Goal: Check status: Check status

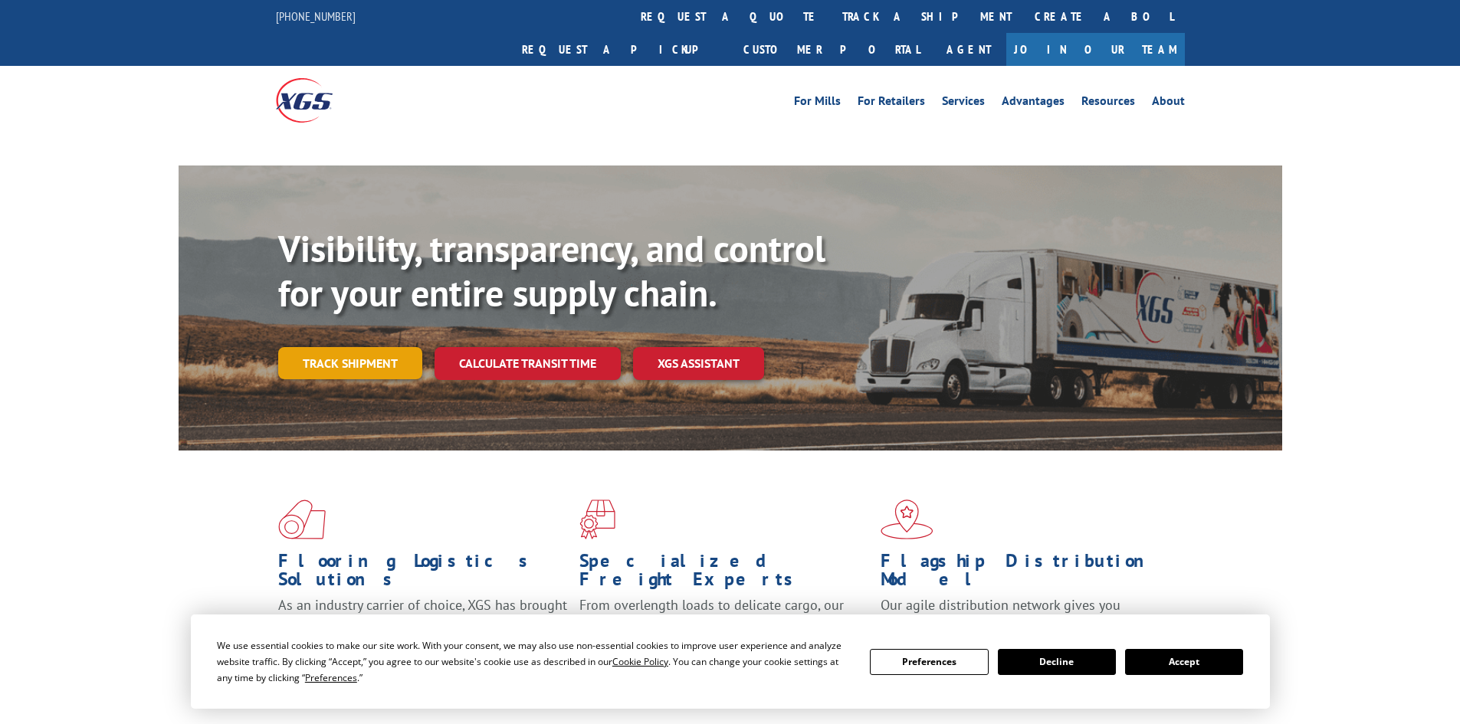
click at [382, 339] on div "Visibility, transparency, and control for your entire supply chain. Track shipm…" at bounding box center [780, 334] width 1004 height 214
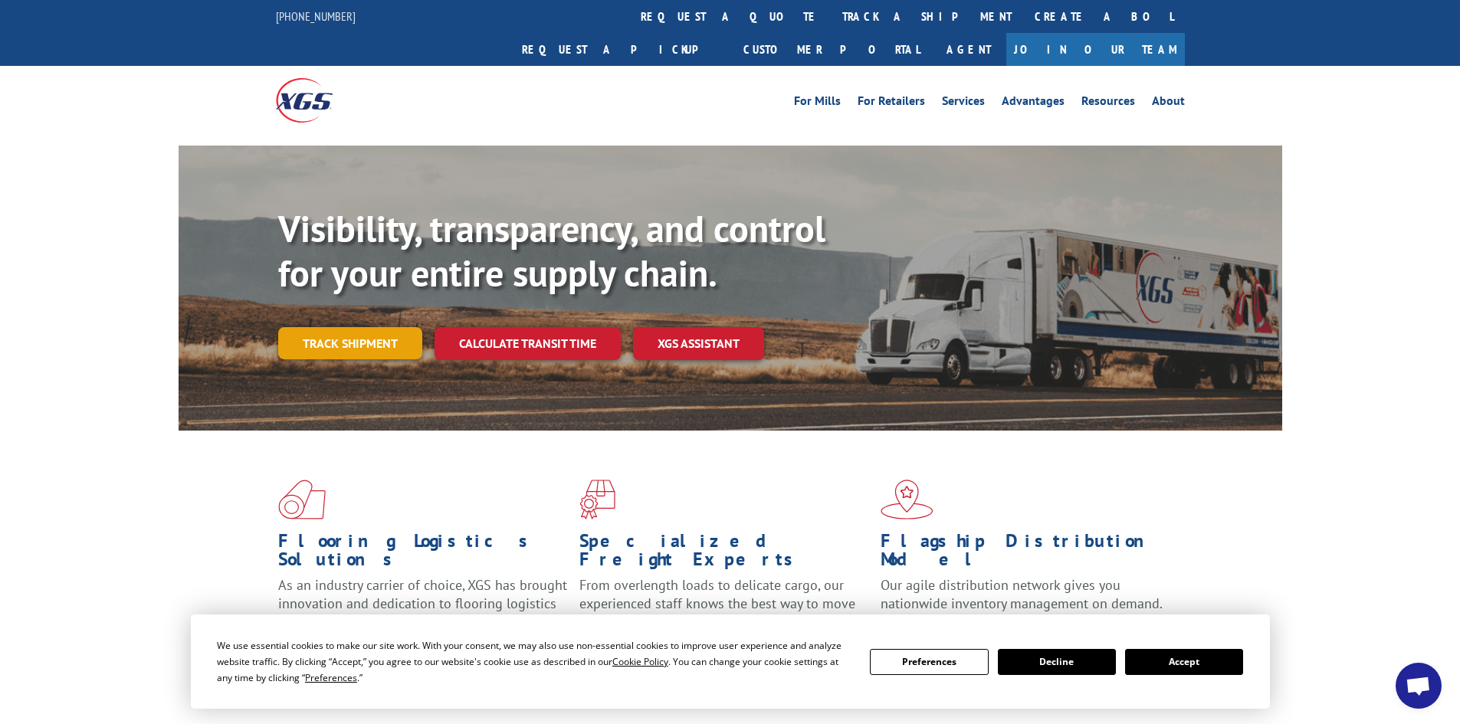
click at [397, 327] on link "Track shipment" at bounding box center [350, 343] width 144 height 32
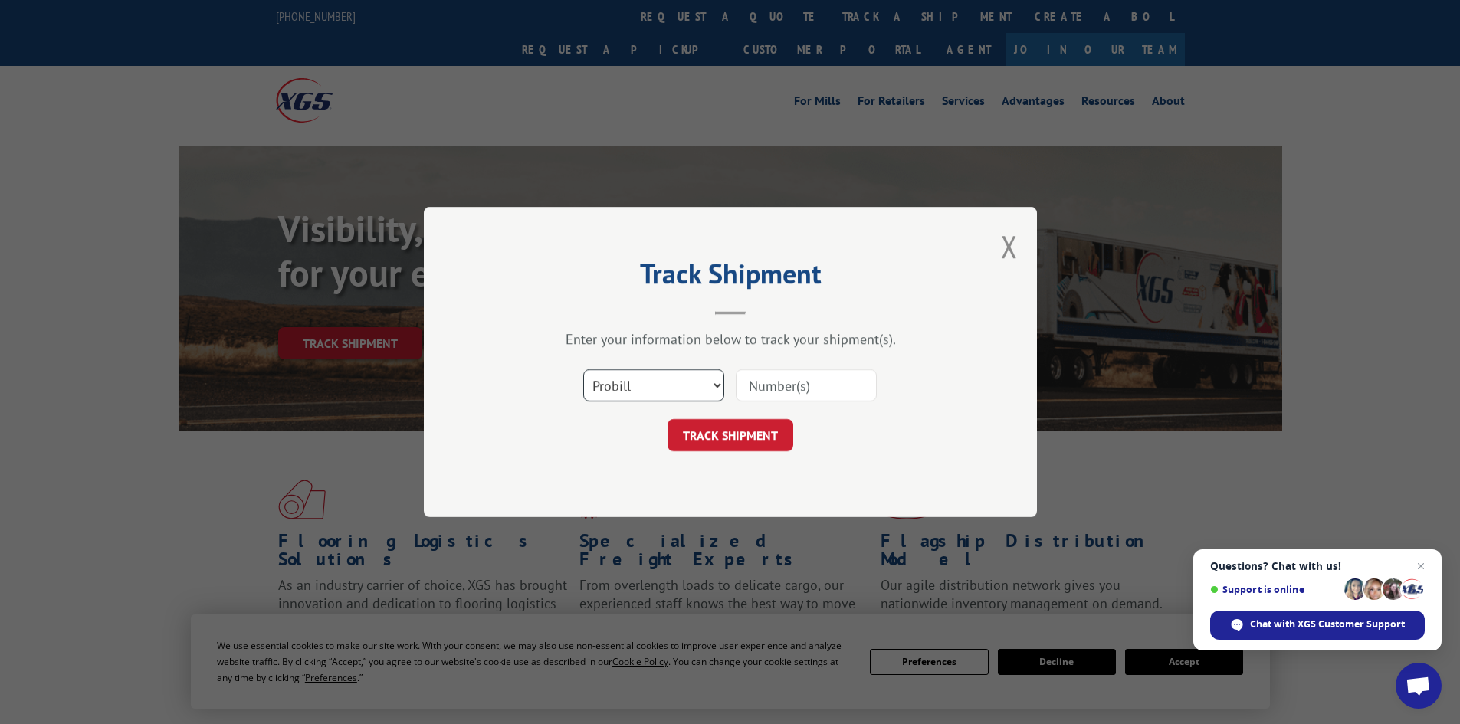
click at [653, 383] on select "Select category... Probill BOL PO" at bounding box center [653, 385] width 141 height 32
select select "bol"
click at [583, 369] on select "Select category... Probill BOL PO" at bounding box center [653, 385] width 141 height 32
click at [745, 448] on button "TRACK SHIPMENT" at bounding box center [730, 435] width 126 height 32
paste input "5655632"
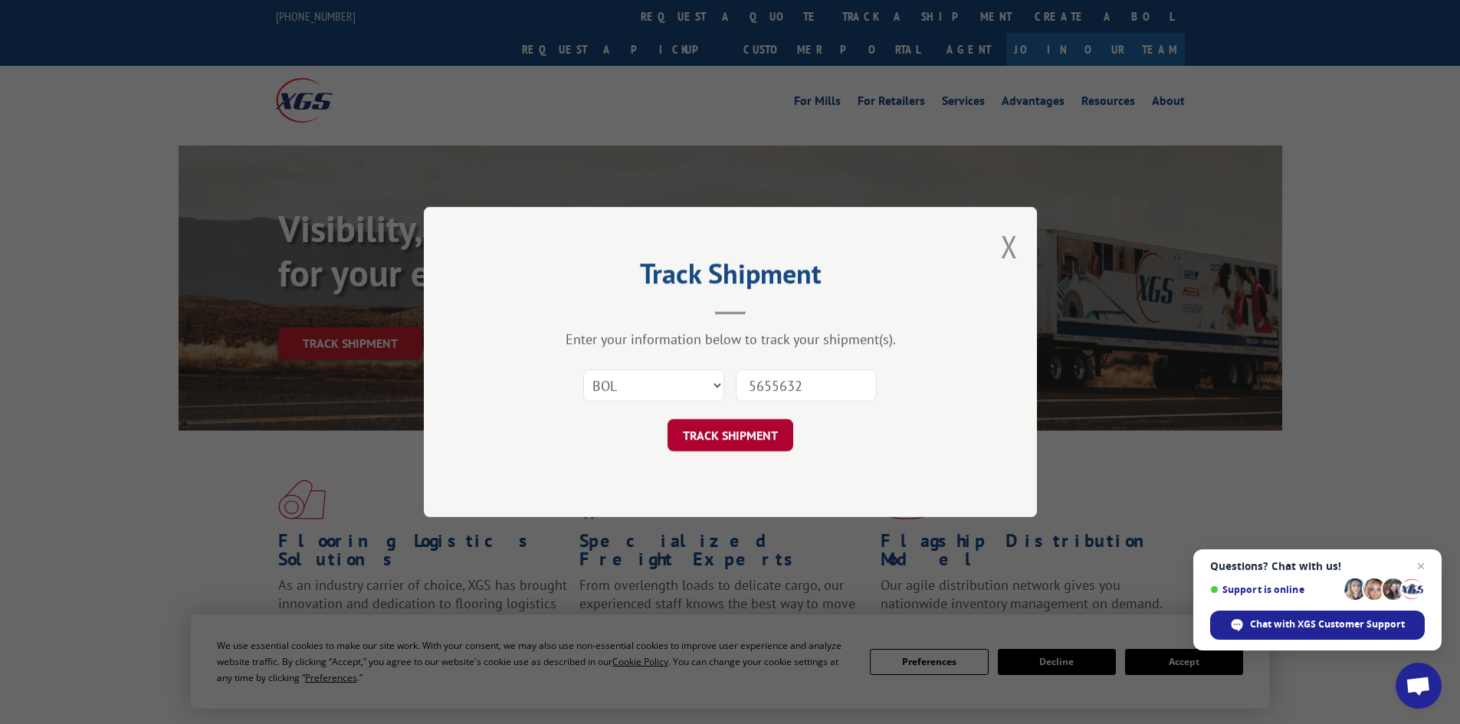
type input "5655632"
click at [731, 434] on button "TRACK SHIPMENT" at bounding box center [730, 435] width 126 height 32
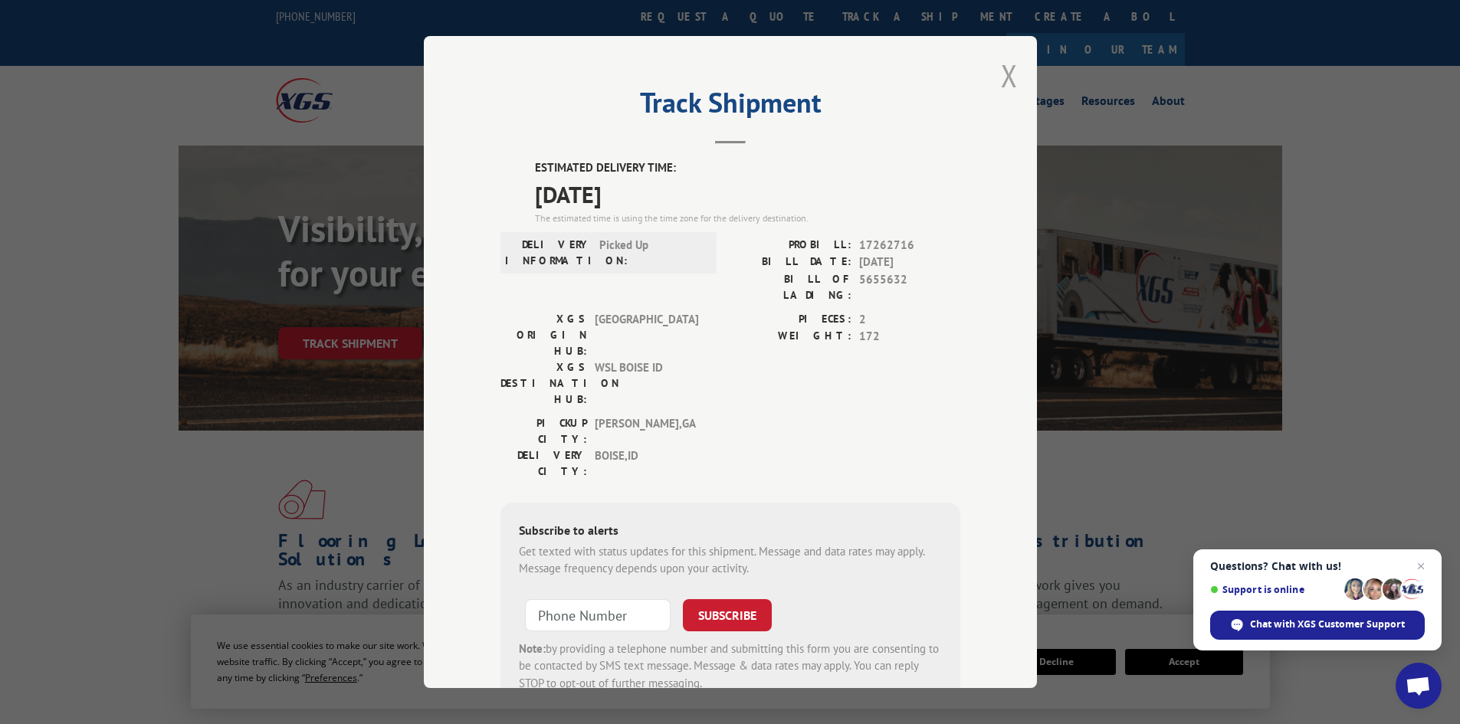
click at [1008, 76] on button "Close modal" at bounding box center [1009, 75] width 17 height 41
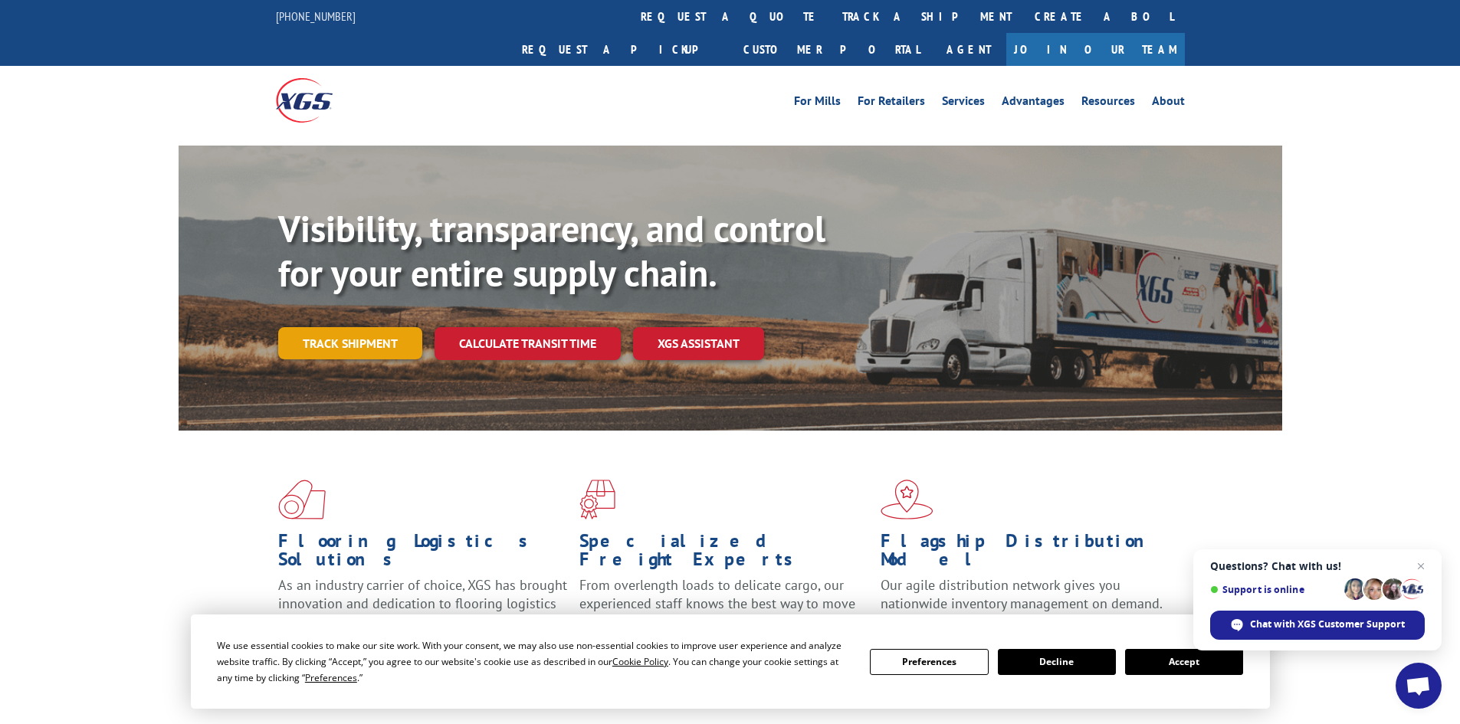
click at [406, 327] on link "Track shipment" at bounding box center [350, 343] width 144 height 32
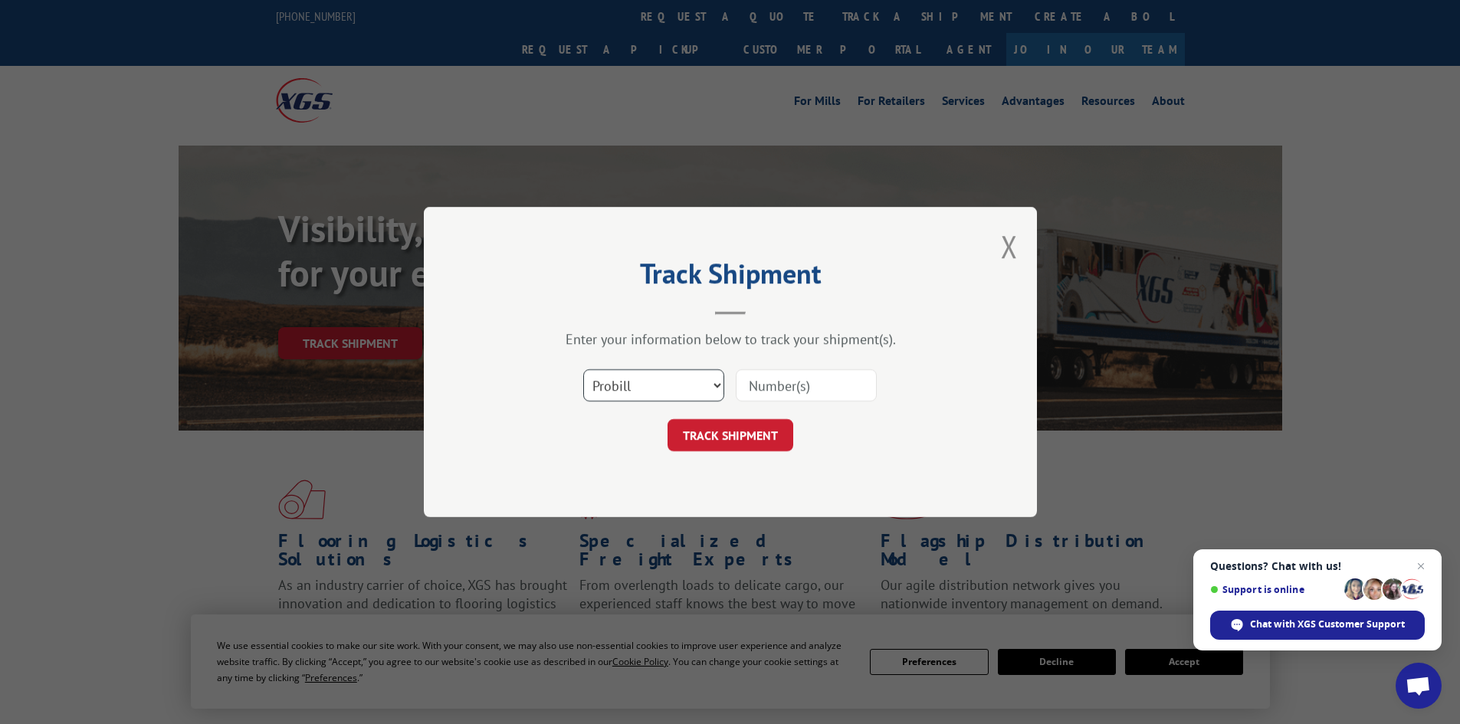
click at [621, 391] on select "Select category... Probill BOL PO" at bounding box center [653, 385] width 141 height 32
select select "bol"
click at [583, 369] on select "Select category... Probill BOL PO" at bounding box center [653, 385] width 141 height 32
paste input "5655632"
type input "5655632"
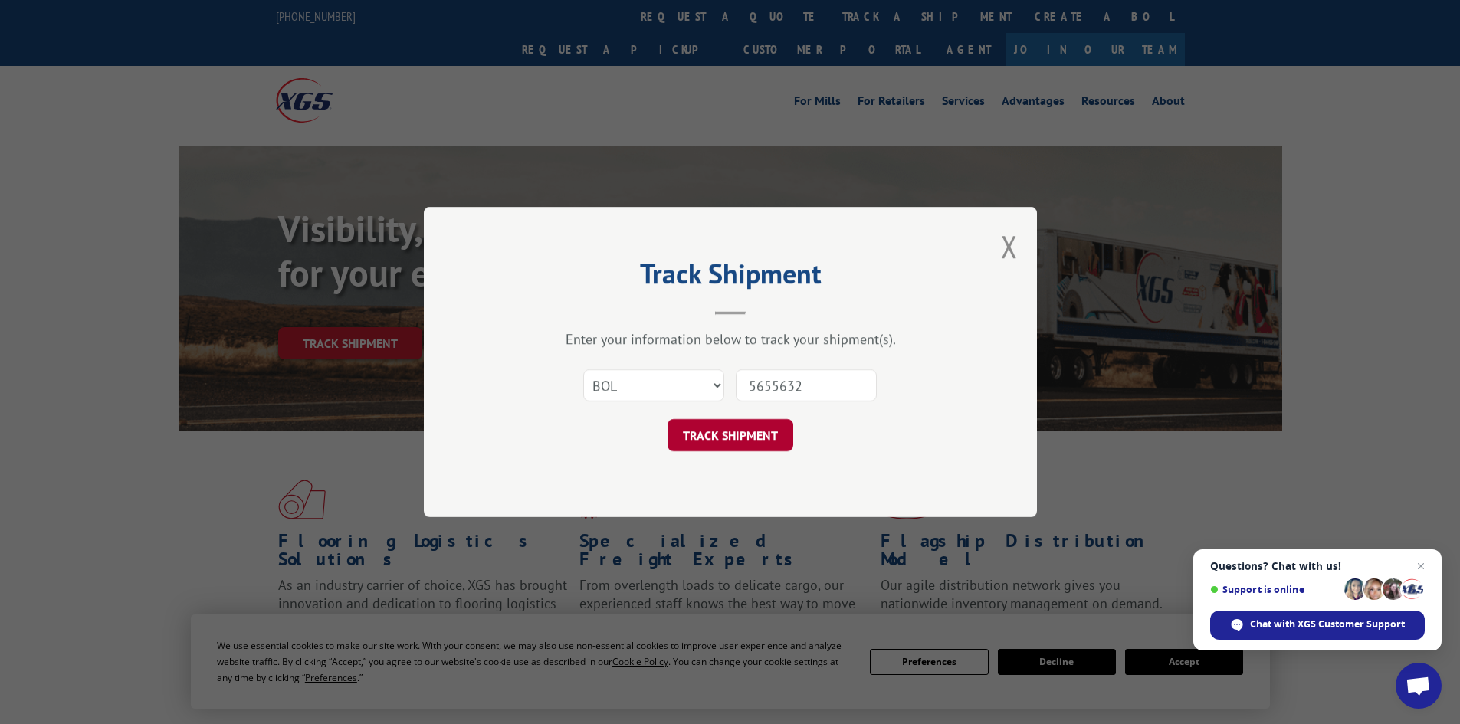
click at [763, 434] on button "TRACK SHIPMENT" at bounding box center [730, 435] width 126 height 32
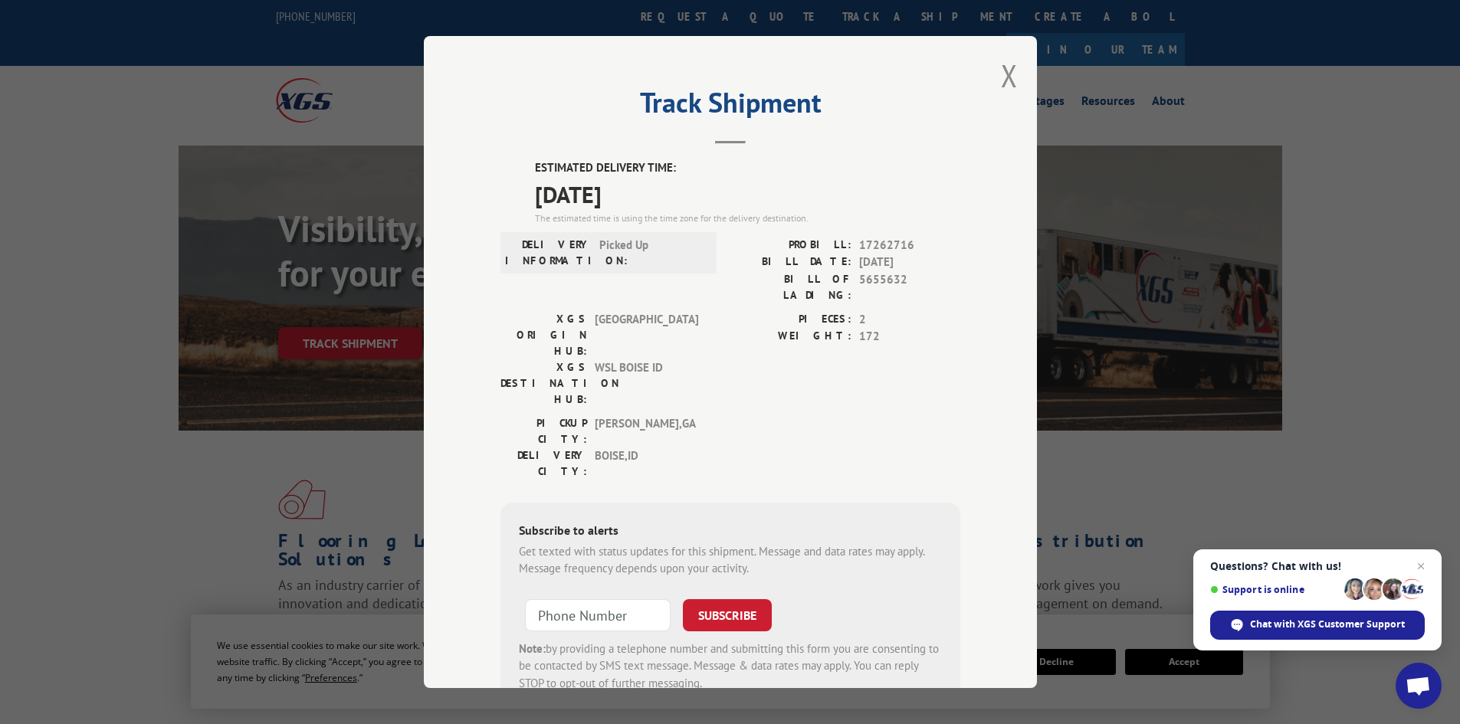
click at [1005, 84] on button "Close modal" at bounding box center [1009, 75] width 17 height 41
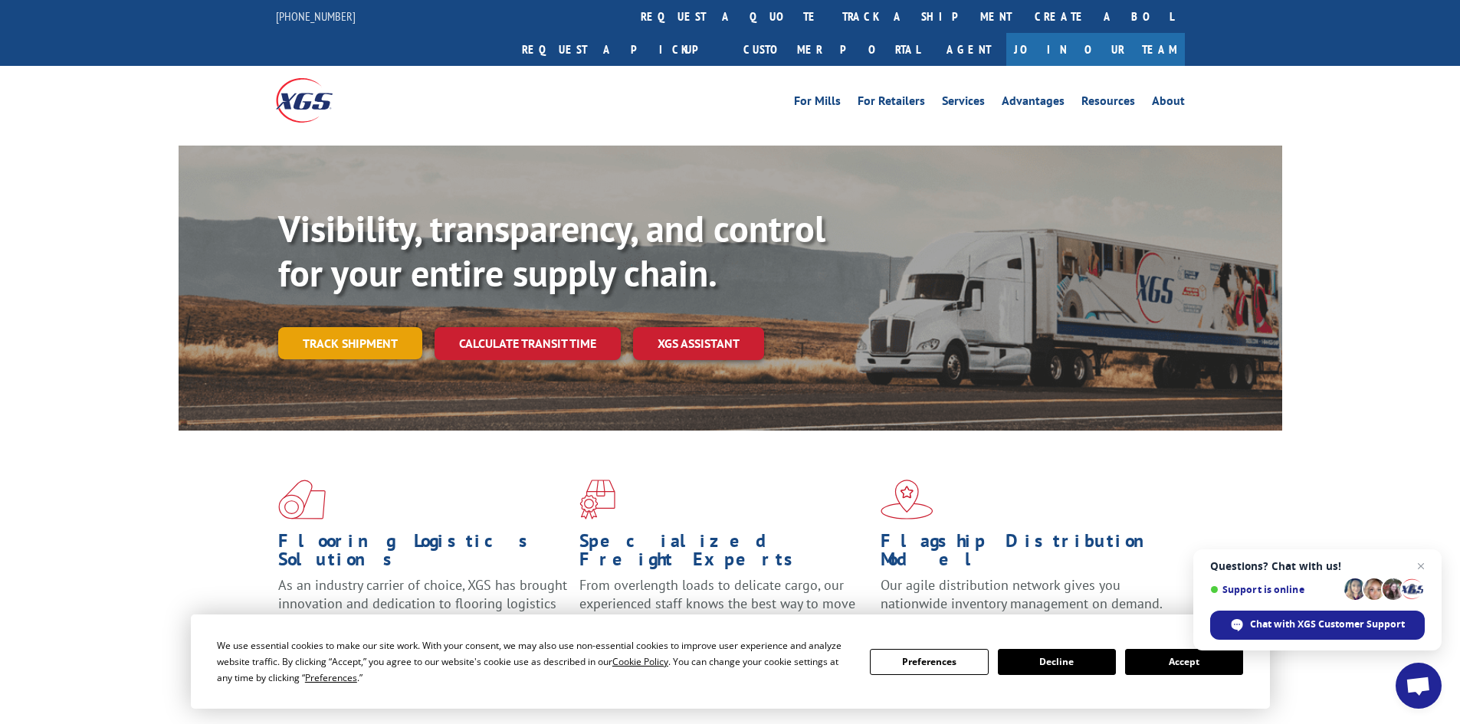
click at [365, 327] on link "Track shipment" at bounding box center [350, 343] width 144 height 32
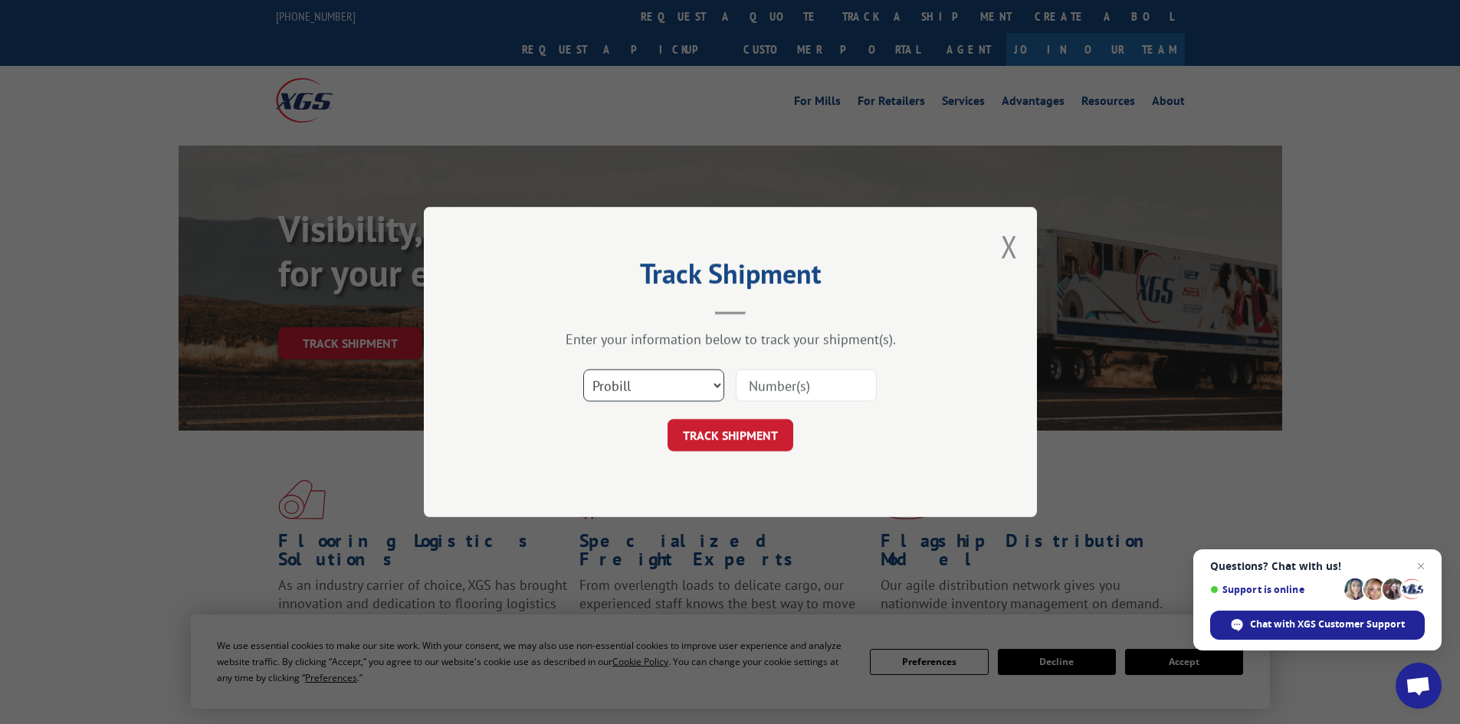
click at [641, 383] on select "Select category... Probill BOL PO" at bounding box center [653, 385] width 141 height 32
select select "bol"
click at [583, 369] on select "Select category... Probill BOL PO" at bounding box center [653, 385] width 141 height 32
click at [772, 378] on input at bounding box center [806, 385] width 141 height 32
paste input "7080114"
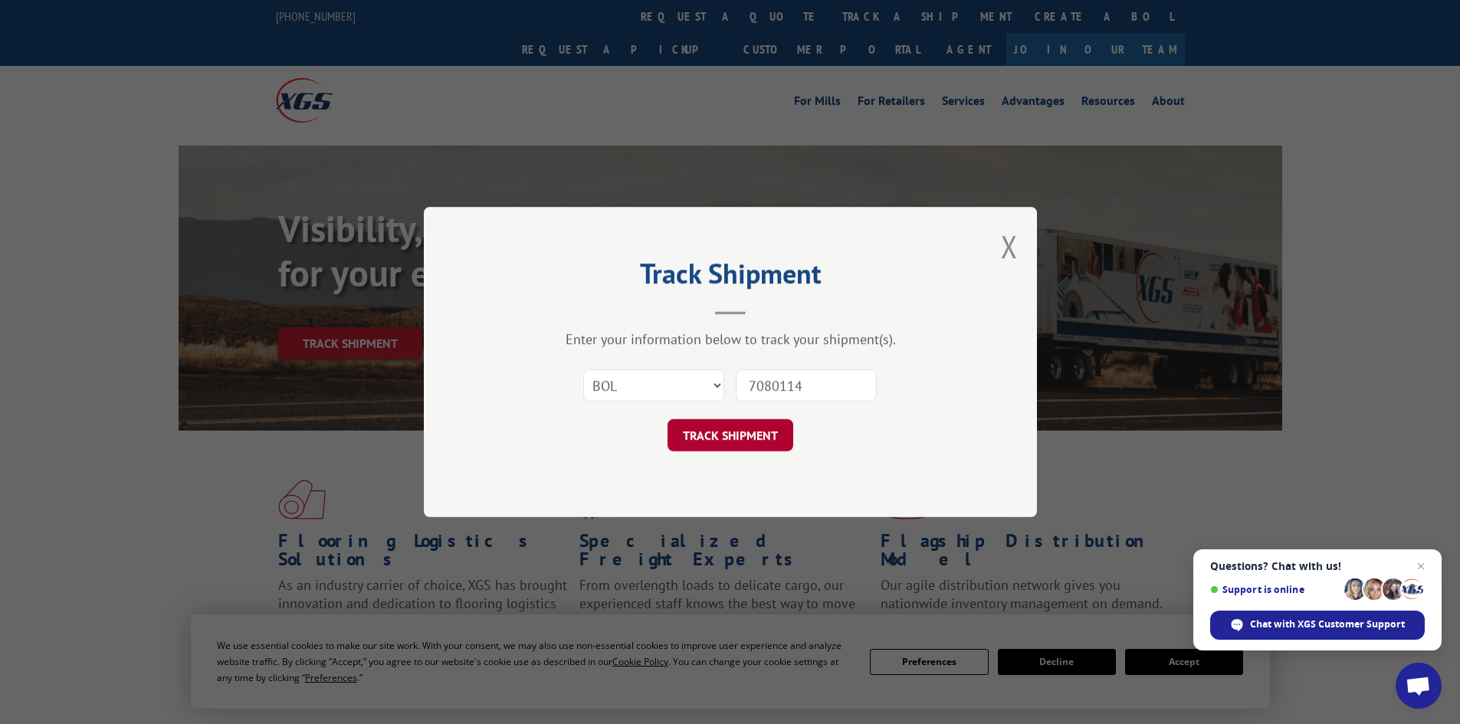
type input "7080114"
click at [742, 447] on button "TRACK SHIPMENT" at bounding box center [730, 435] width 126 height 32
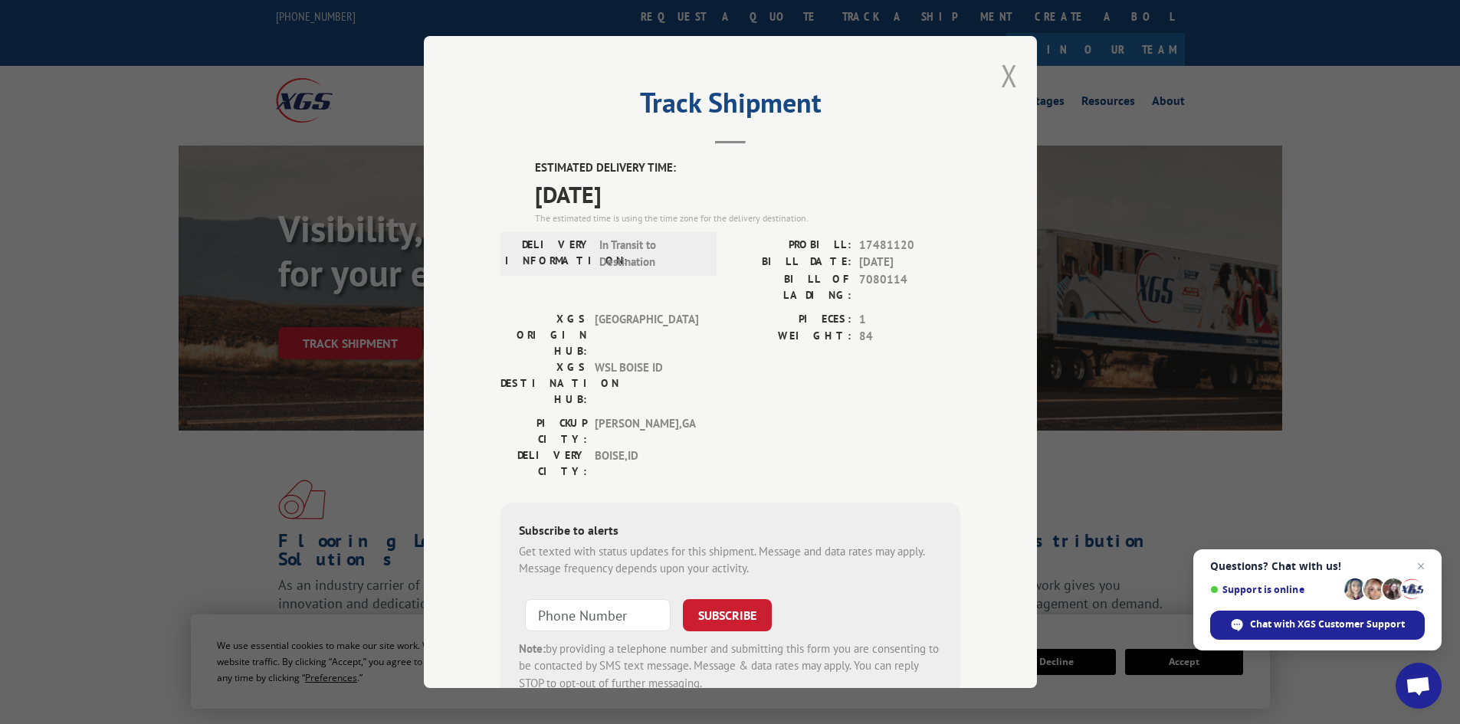
click at [1001, 77] on button "Close modal" at bounding box center [1009, 75] width 17 height 41
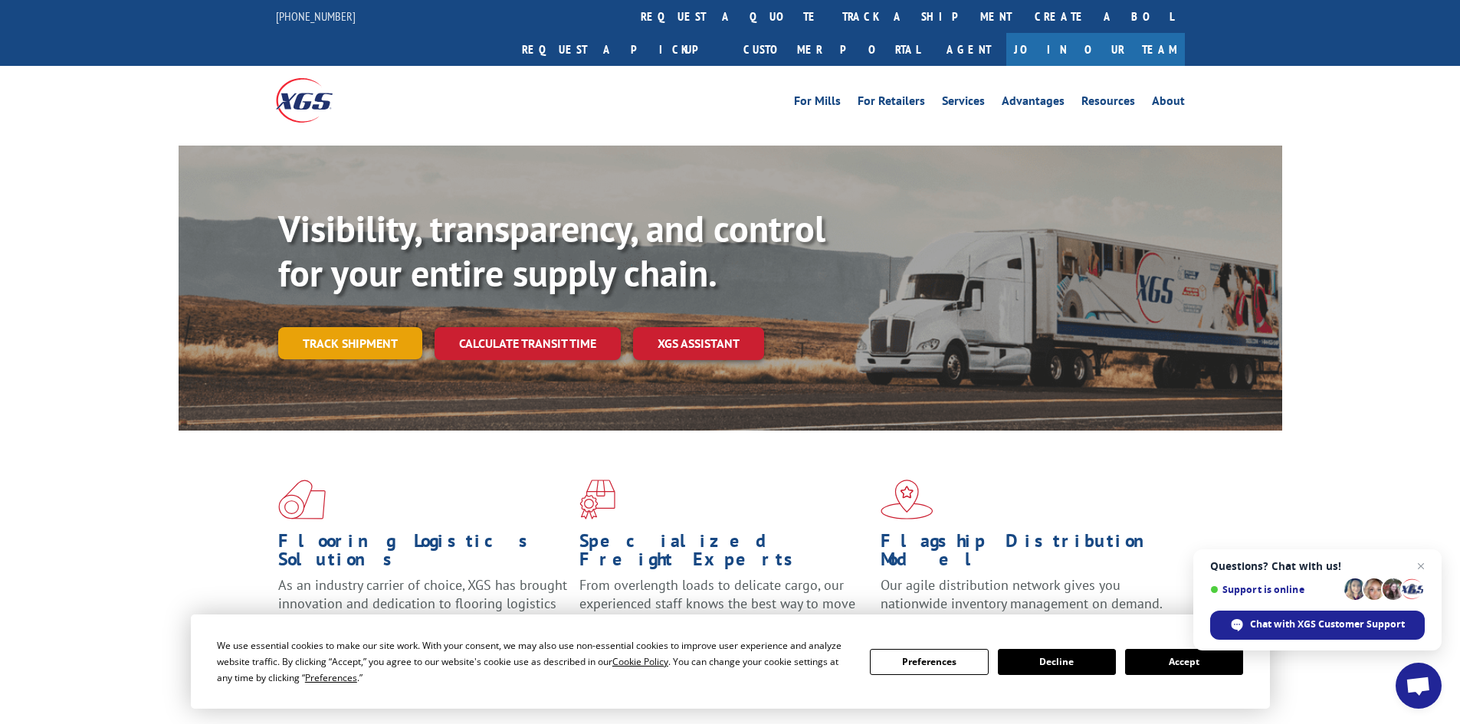
click at [381, 327] on link "Track shipment" at bounding box center [350, 343] width 144 height 32
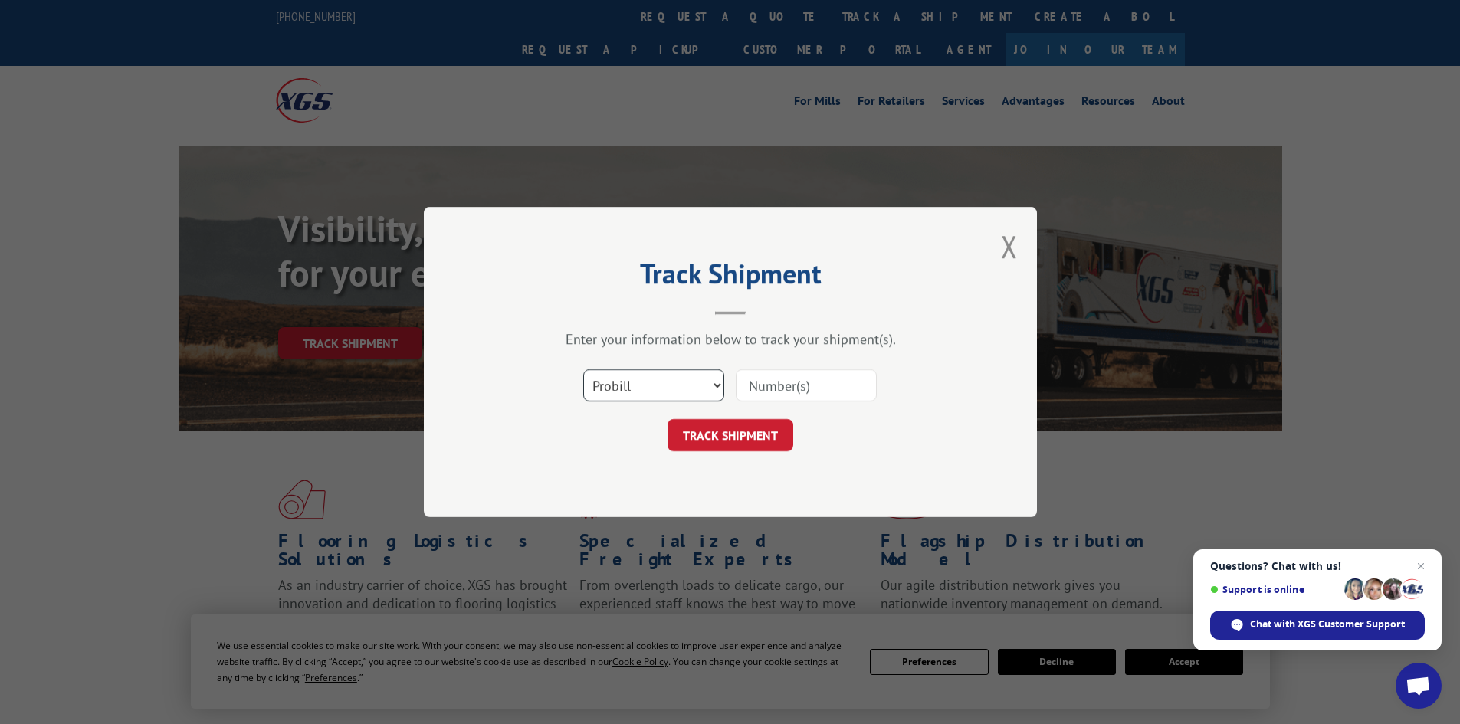
click at [628, 385] on select "Select category... Probill BOL PO" at bounding box center [653, 385] width 141 height 32
select select "bol"
click at [583, 369] on select "Select category... Probill BOL PO" at bounding box center [653, 385] width 141 height 32
click at [814, 381] on input at bounding box center [806, 385] width 141 height 32
paste input "7080114"
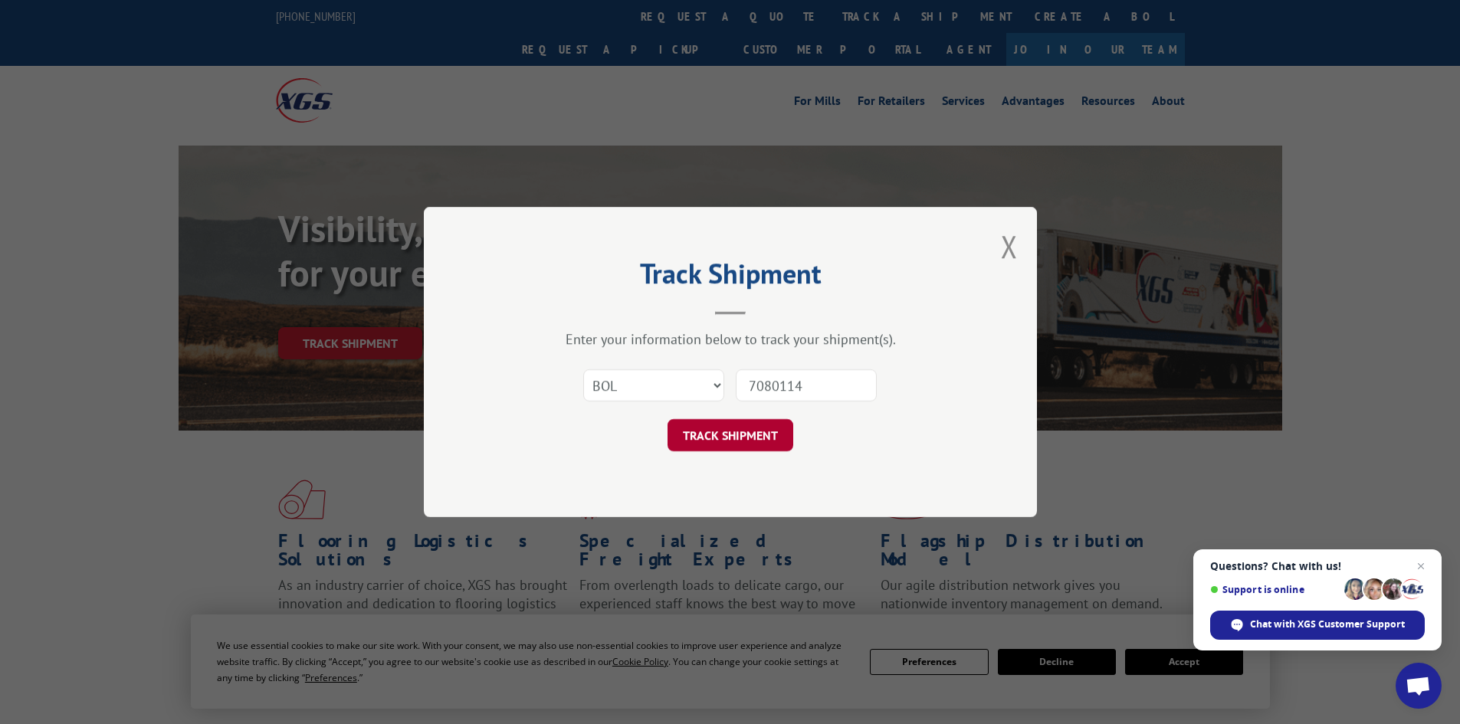
type input "7080114"
click at [752, 431] on button "TRACK SHIPMENT" at bounding box center [730, 435] width 126 height 32
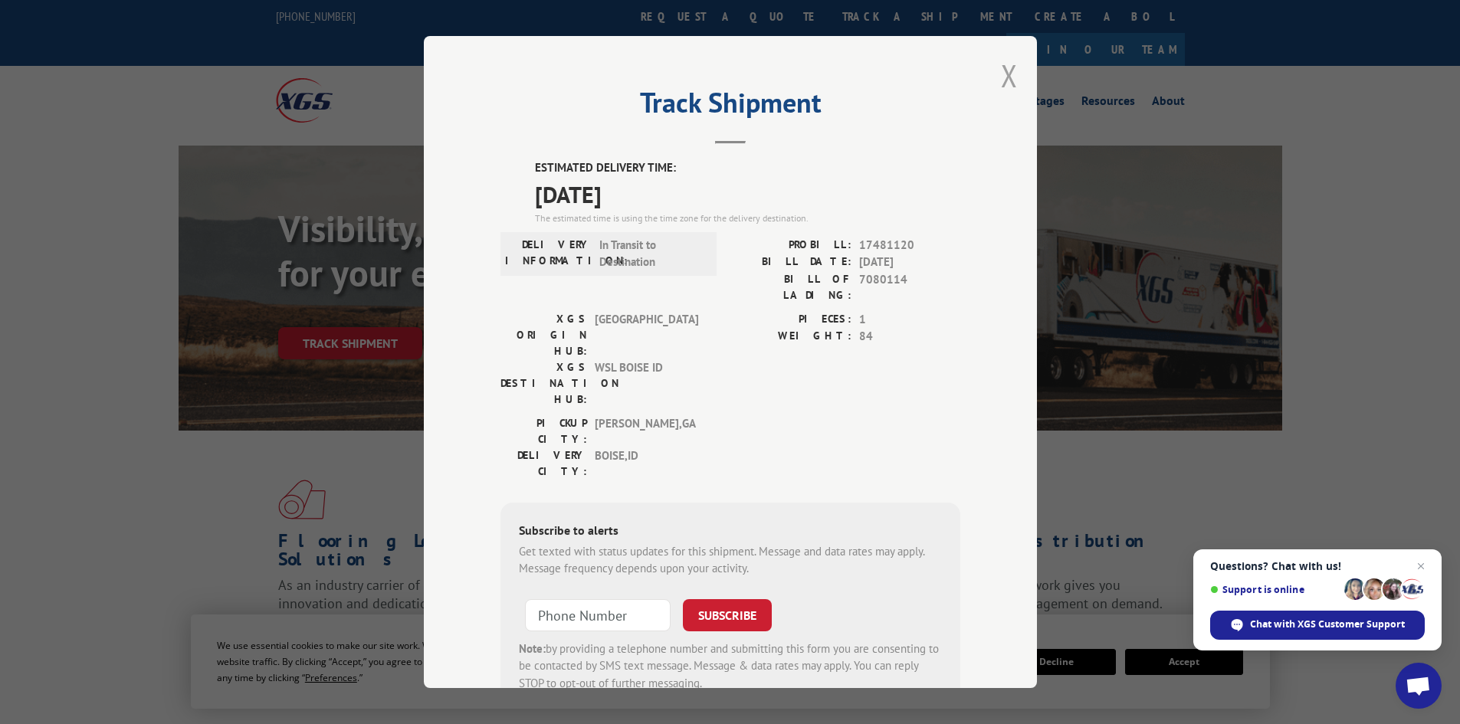
click at [1001, 69] on button "Close modal" at bounding box center [1009, 75] width 17 height 41
